Goal: Information Seeking & Learning: Learn about a topic

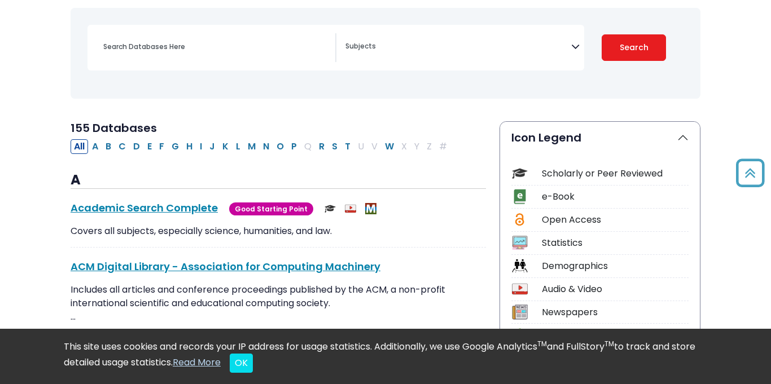
scroll to position [151, 0]
click at [201, 37] on div "Search filters" at bounding box center [216, 46] width 239 height 27
click at [384, 43] on textarea "Search" at bounding box center [458, 47] width 226 height 9
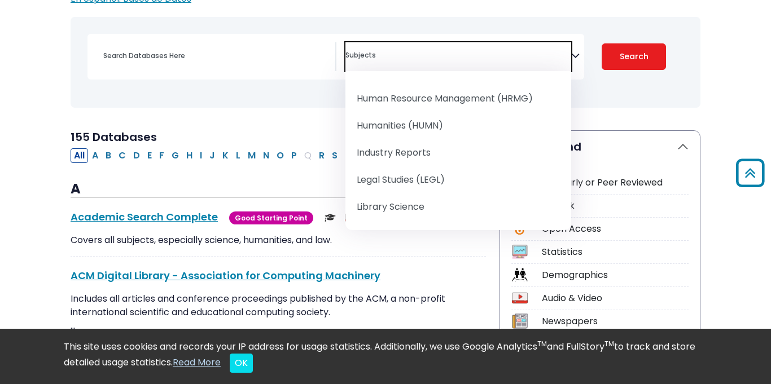
scroll to position [796, 0]
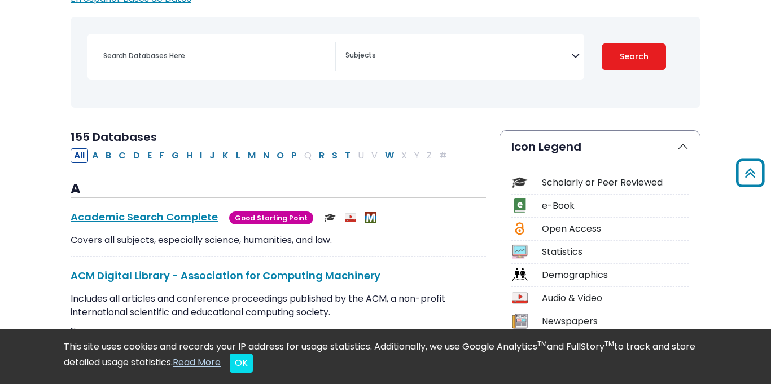
click at [380, 58] on textarea "Search" at bounding box center [458, 56] width 226 height 9
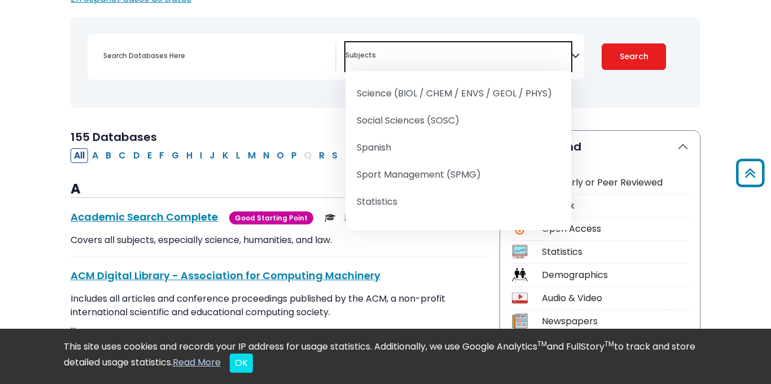
scroll to position [1392, 0]
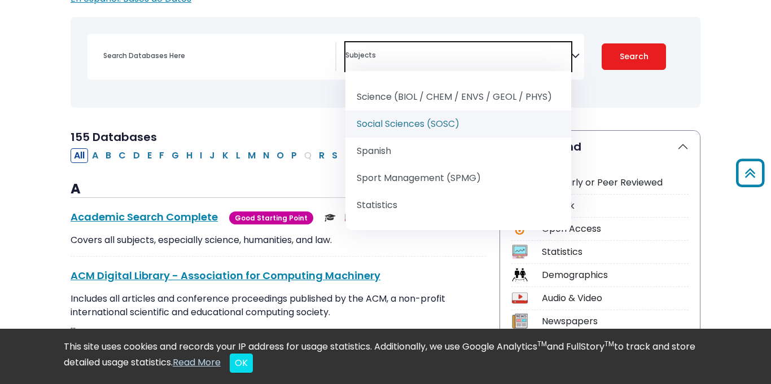
select select "219085"
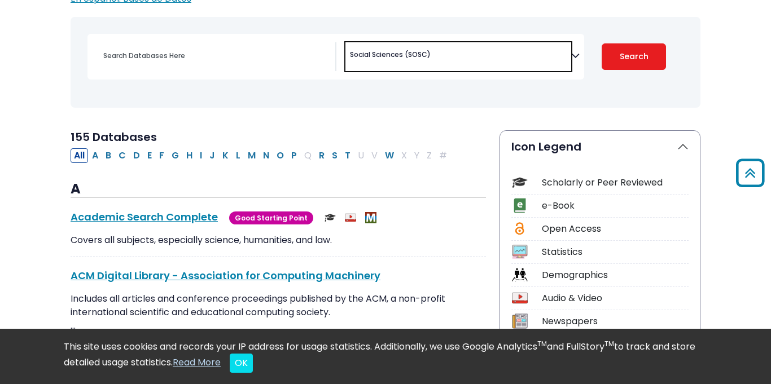
scroll to position [763, 0]
click at [642, 55] on button "Search" at bounding box center [634, 56] width 64 height 27
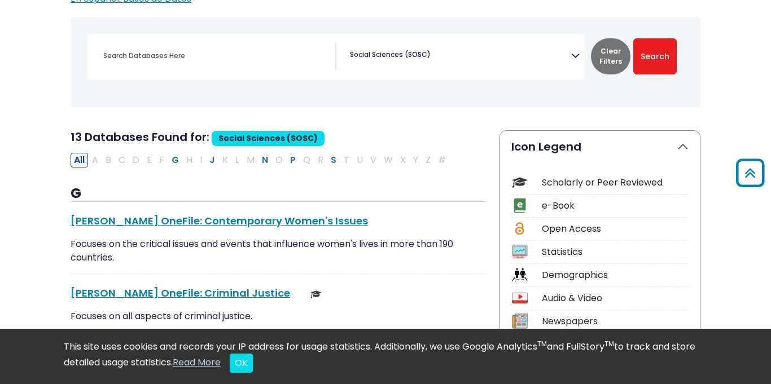
click at [501, 63] on span "× Social Sciences (SOSC)" at bounding box center [458, 56] width 226 height 29
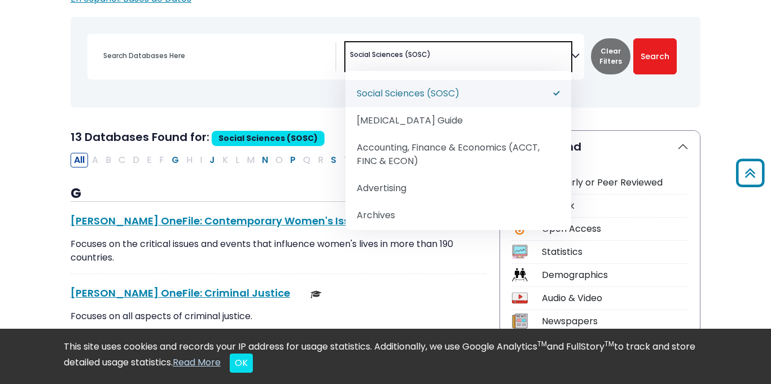
click at [313, 101] on div "[MEDICAL_DATA] Guide" at bounding box center [385, 62] width 616 height 82
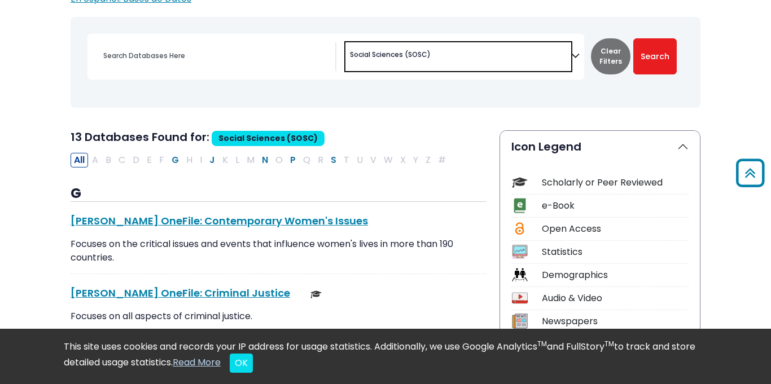
click at [456, 60] on span "× Social Sciences (SOSC)" at bounding box center [458, 56] width 226 height 29
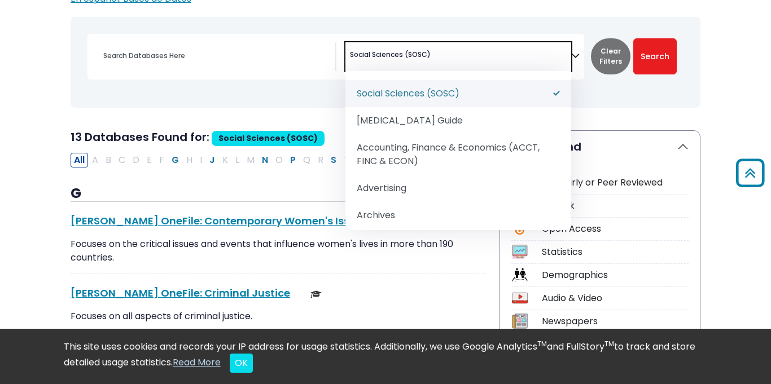
click at [247, 109] on div "Toggle search filters navigation [MEDICAL_DATA] Guide" at bounding box center [385, 71] width 643 height 108
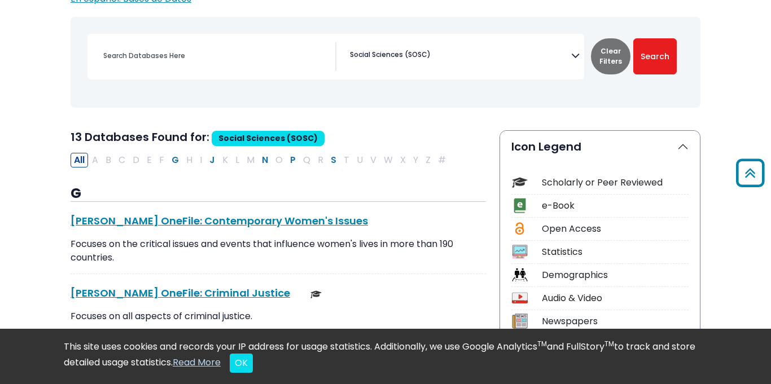
click at [428, 51] on span "Social Sciences (SOSC)" at bounding box center [390, 55] width 81 height 10
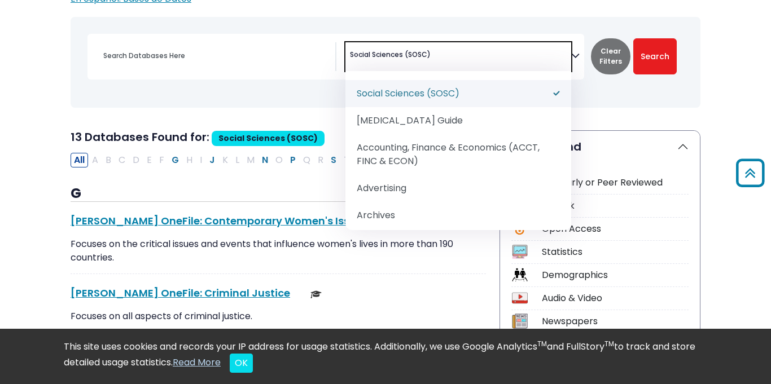
click at [327, 91] on div "[MEDICAL_DATA] Guide" at bounding box center [385, 62] width 616 height 82
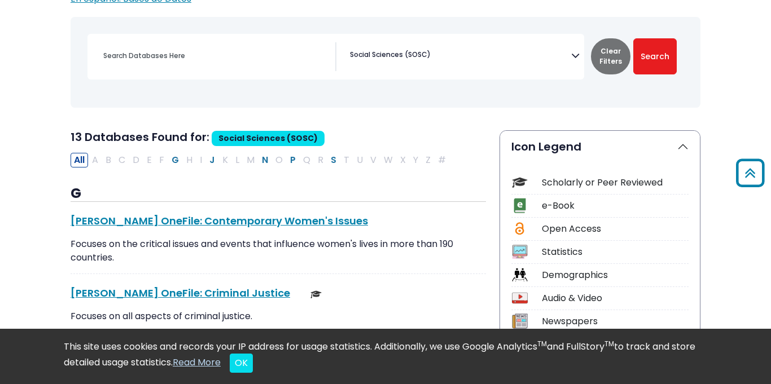
click at [424, 53] on span "Social Sciences (SOSC)" at bounding box center [390, 55] width 81 height 10
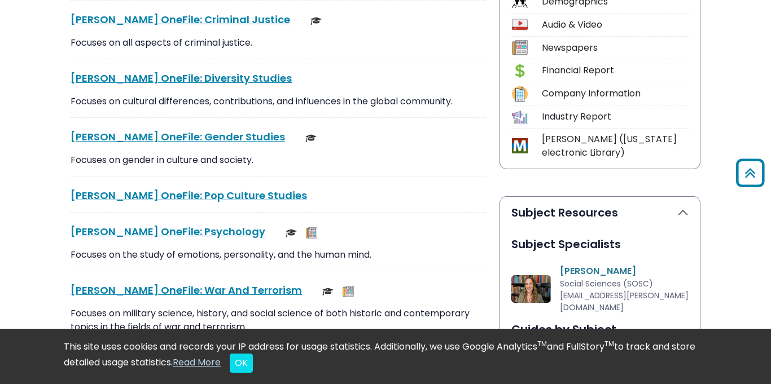
scroll to position [412, 0]
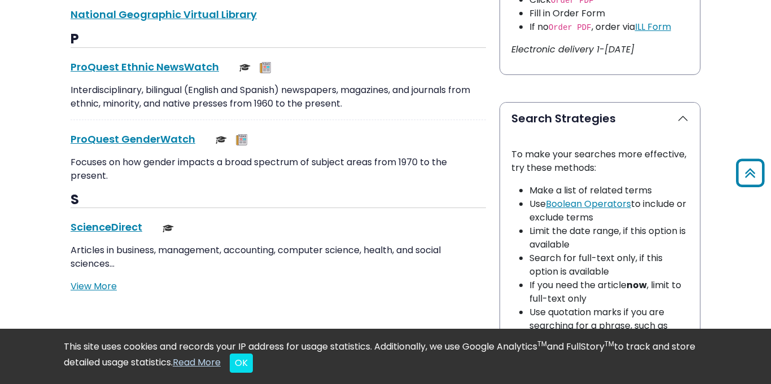
click at [197, 210] on div "S ScienceDirect This link opens in a new window Articles in business, managemen…" at bounding box center [278, 243] width 415 height 102
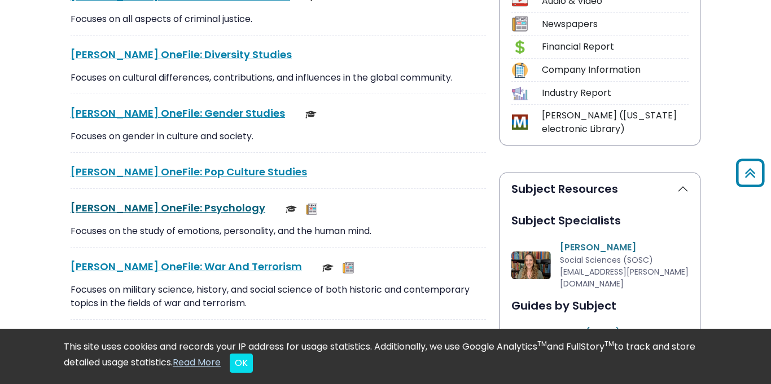
scroll to position [441, 0]
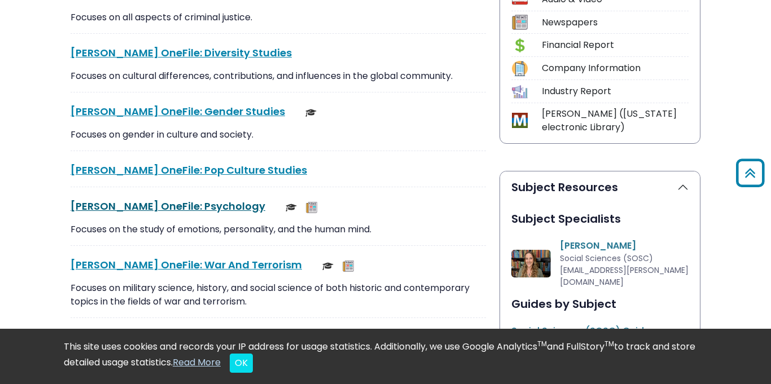
click at [148, 179] on div "[PERSON_NAME] OneFile: Pop Culture Studies This link opens in a new window View…" at bounding box center [278, 175] width 415 height 25
click at [148, 213] on link "[PERSON_NAME] OneFile: Psychology This link opens in a new window" at bounding box center [168, 206] width 195 height 14
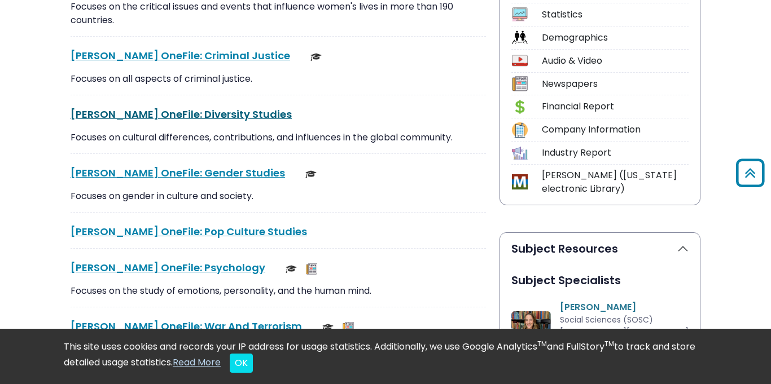
scroll to position [366, 0]
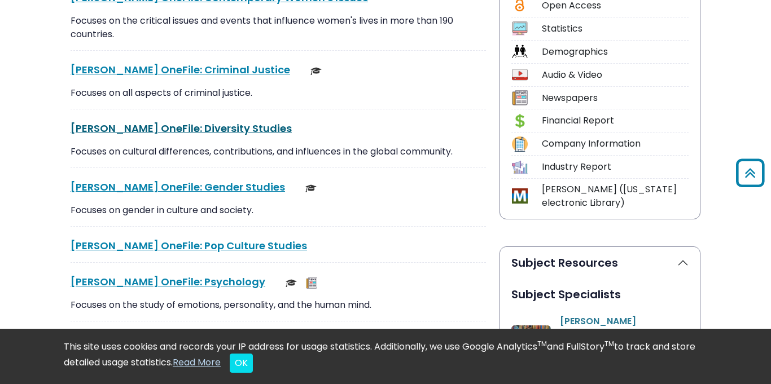
click at [170, 132] on link "[PERSON_NAME] OneFile: Diversity Studies This link opens in a new window" at bounding box center [181, 128] width 221 height 14
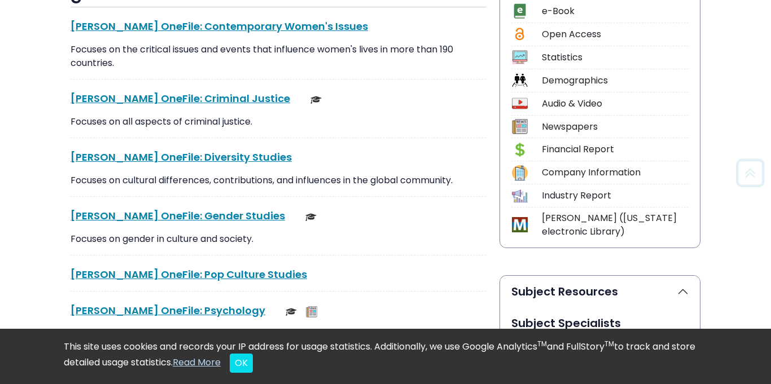
scroll to position [366, 0]
